Goal: Task Accomplishment & Management: Manage account settings

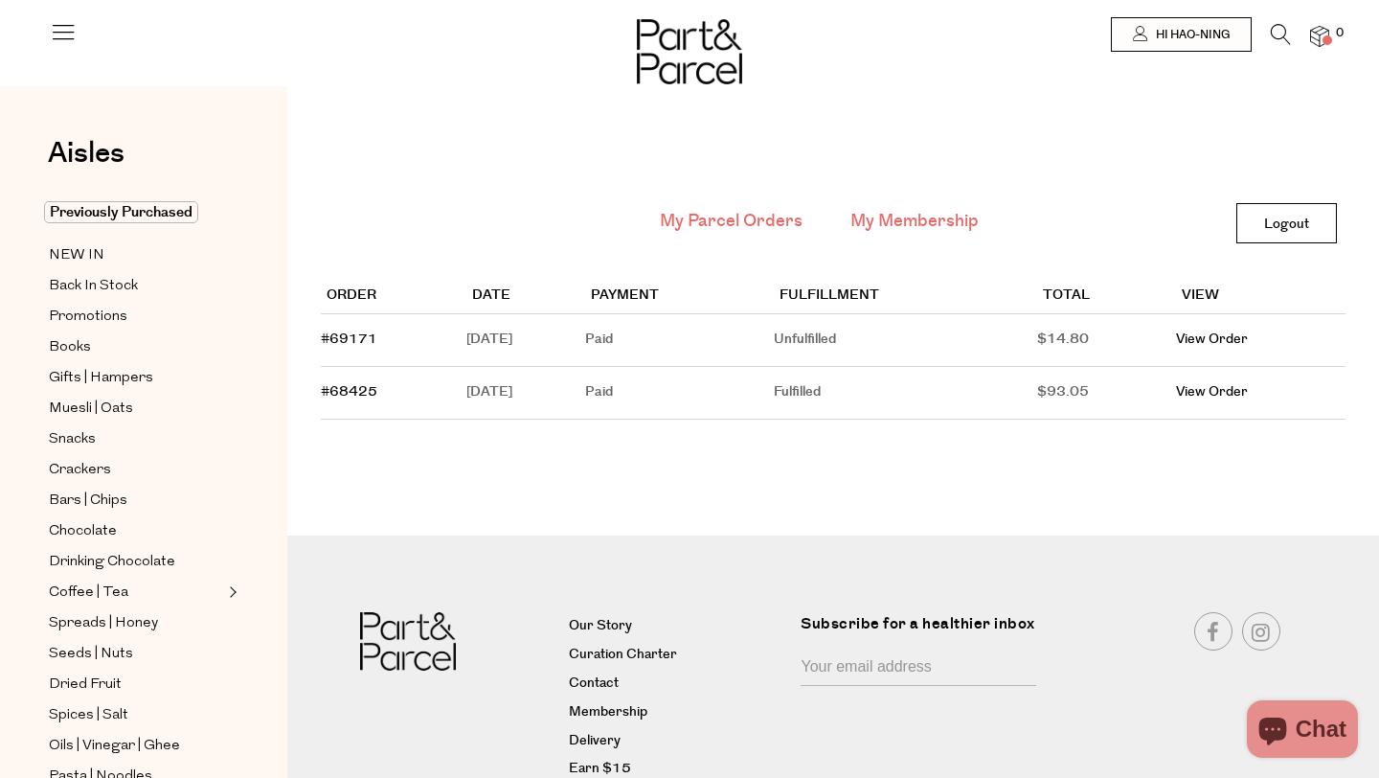
click at [906, 217] on link "My Membership" at bounding box center [915, 221] width 128 height 25
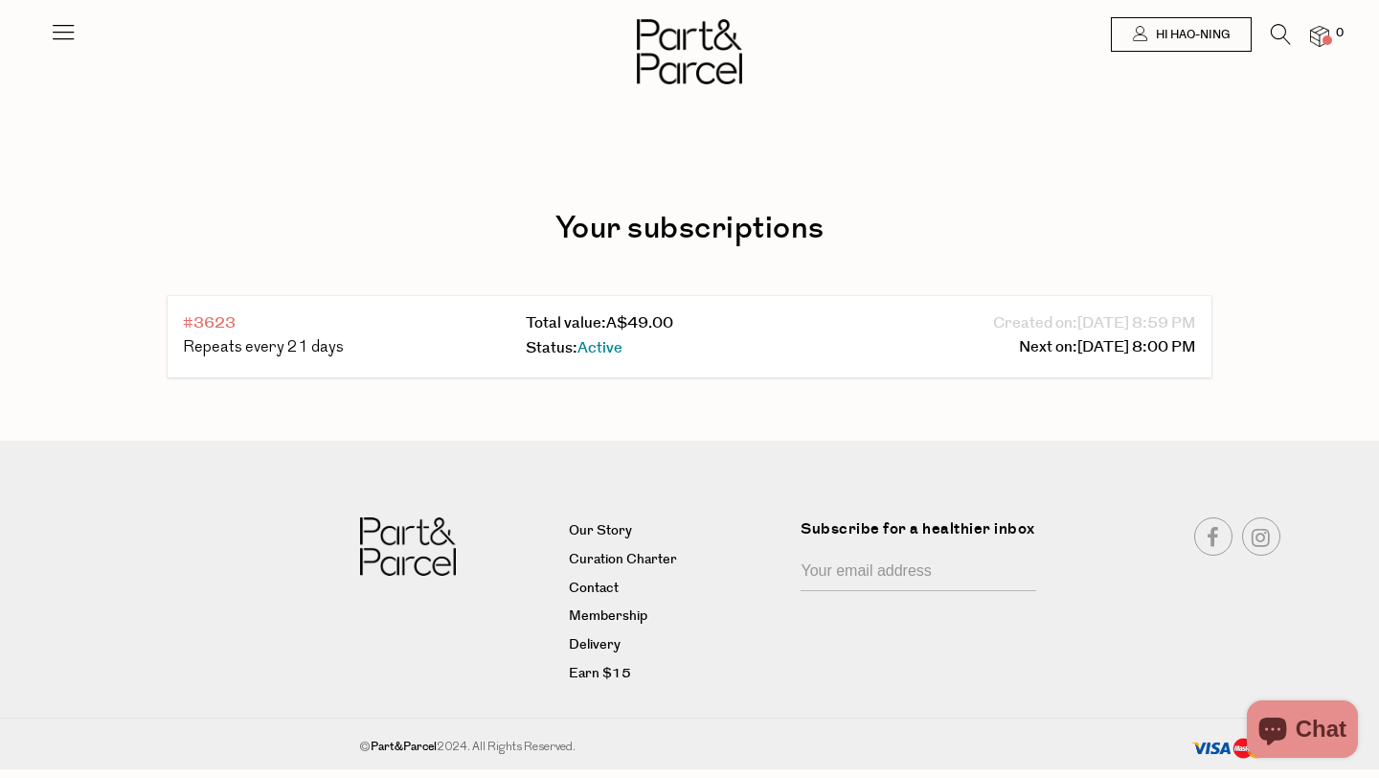
click at [220, 318] on link "#3623" at bounding box center [209, 323] width 53 height 22
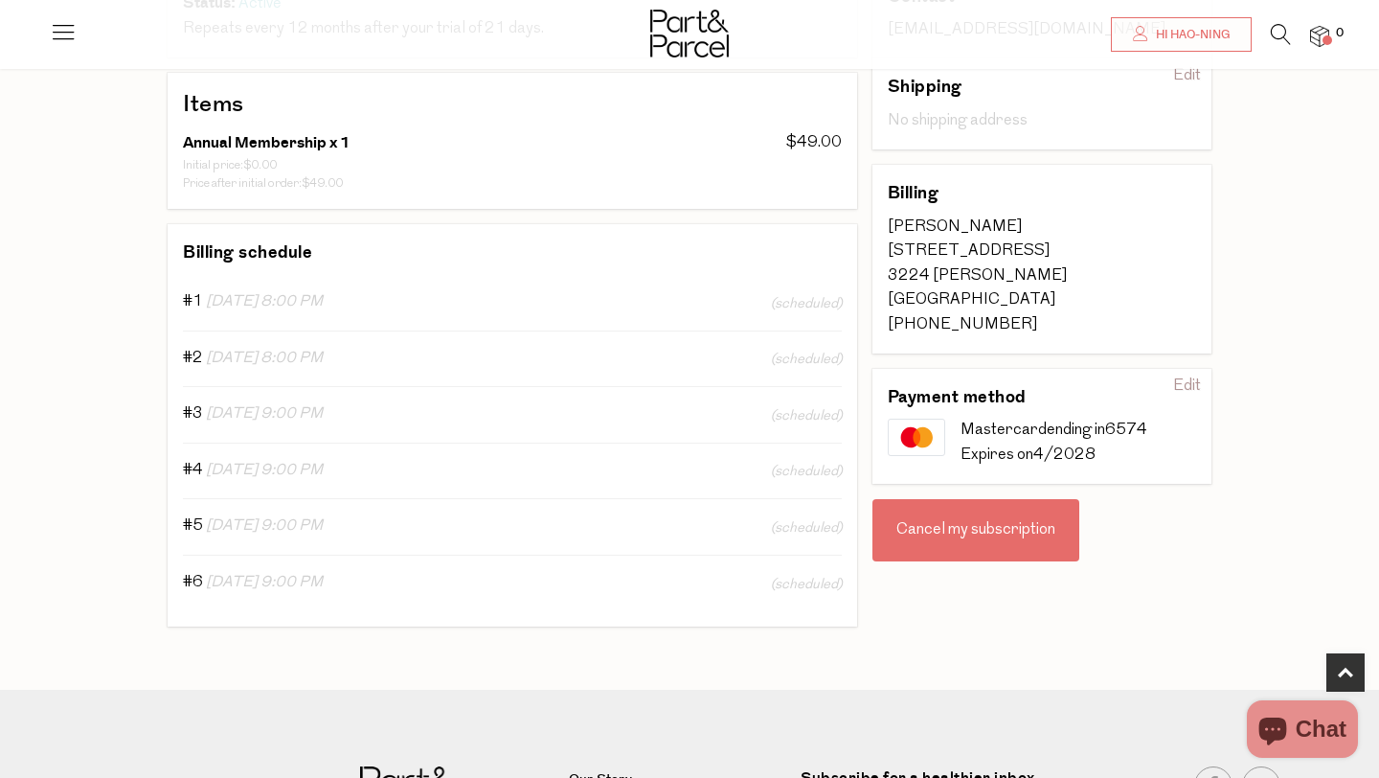
scroll to position [322, 0]
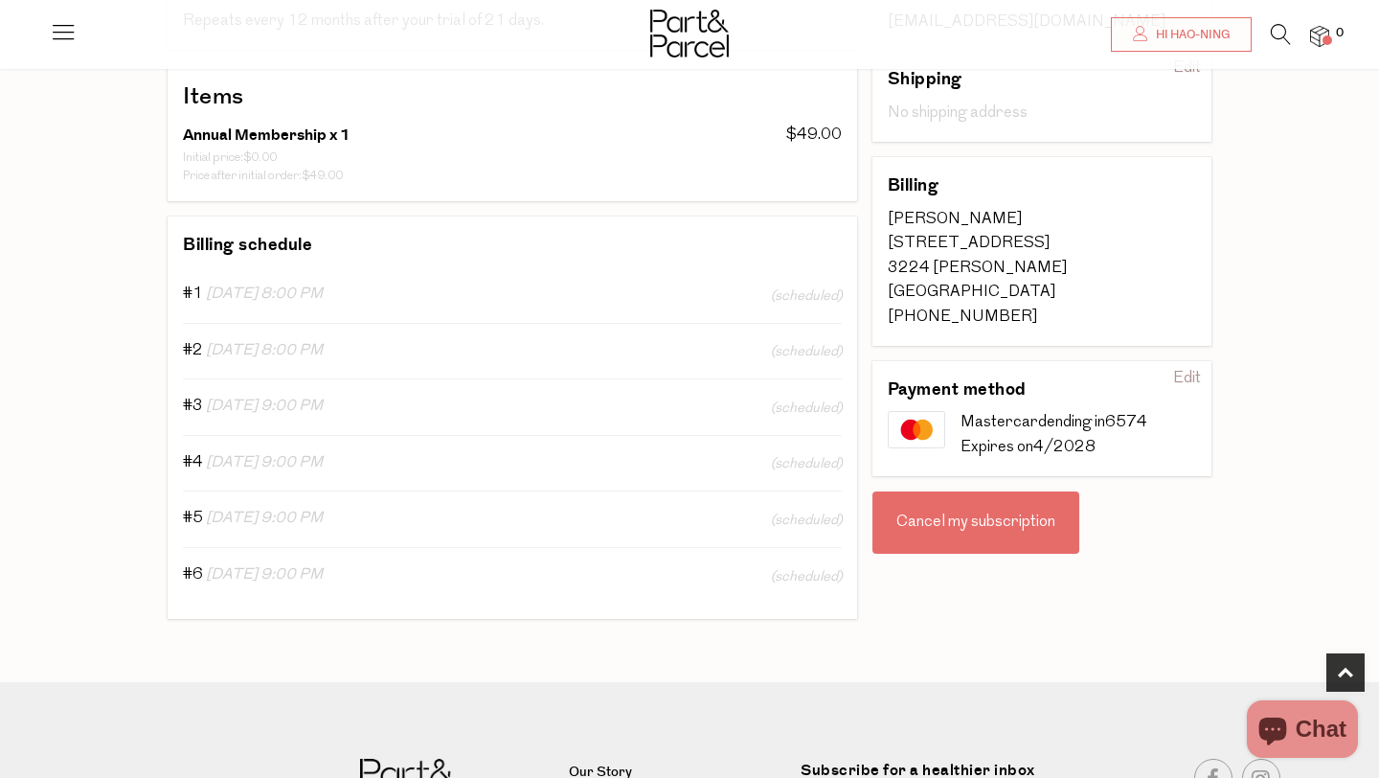
click at [967, 529] on div "Cancel my subscription" at bounding box center [976, 522] width 207 height 63
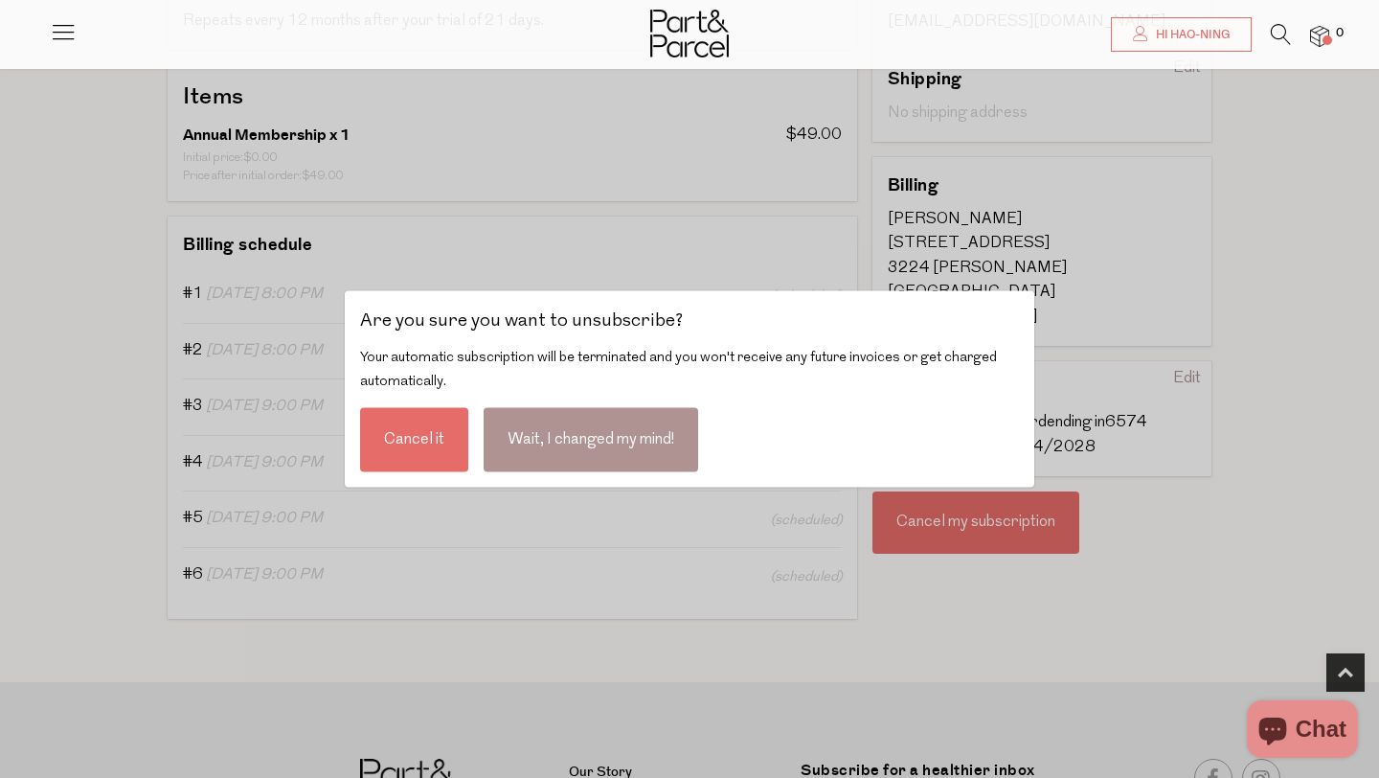
click at [400, 439] on div "Cancel it" at bounding box center [414, 439] width 108 height 64
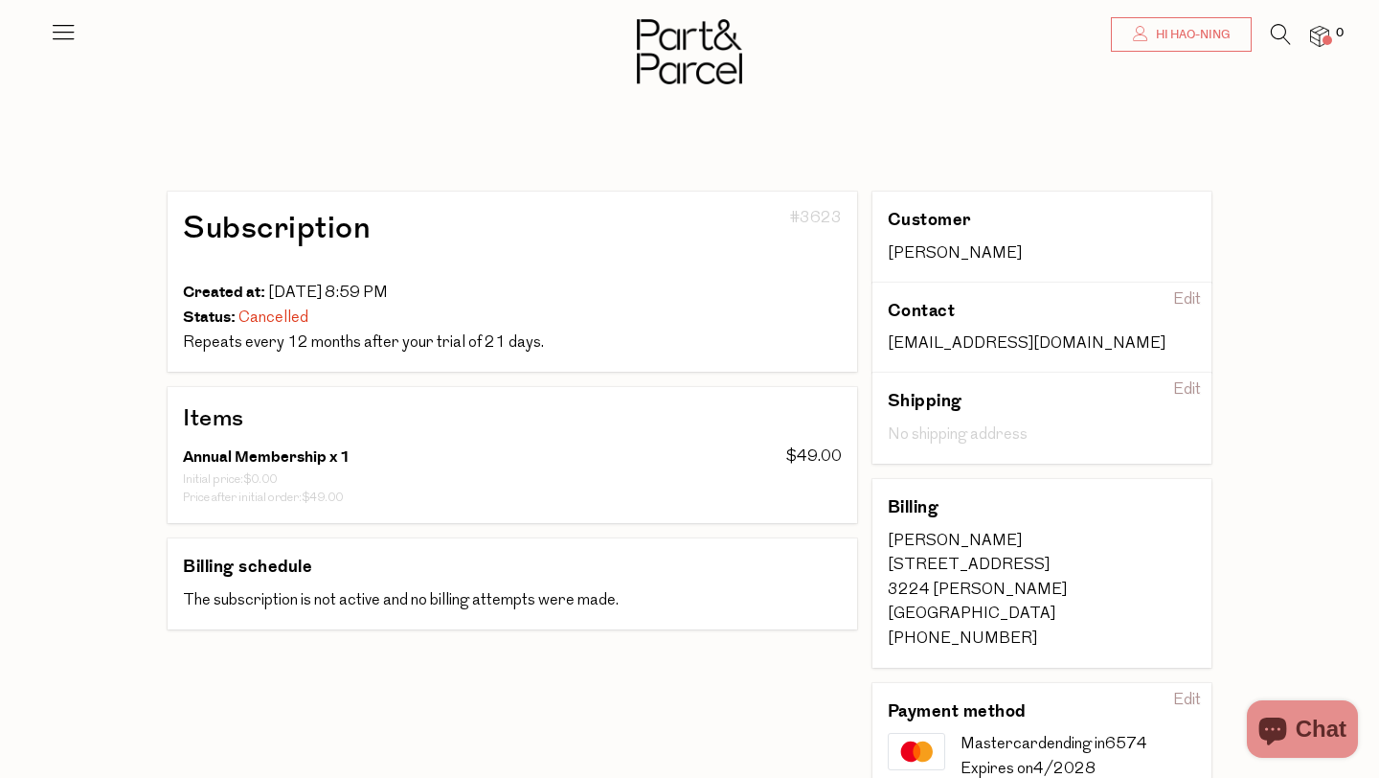
click at [1177, 25] on link "Hi Hao-Ning" at bounding box center [1181, 34] width 141 height 34
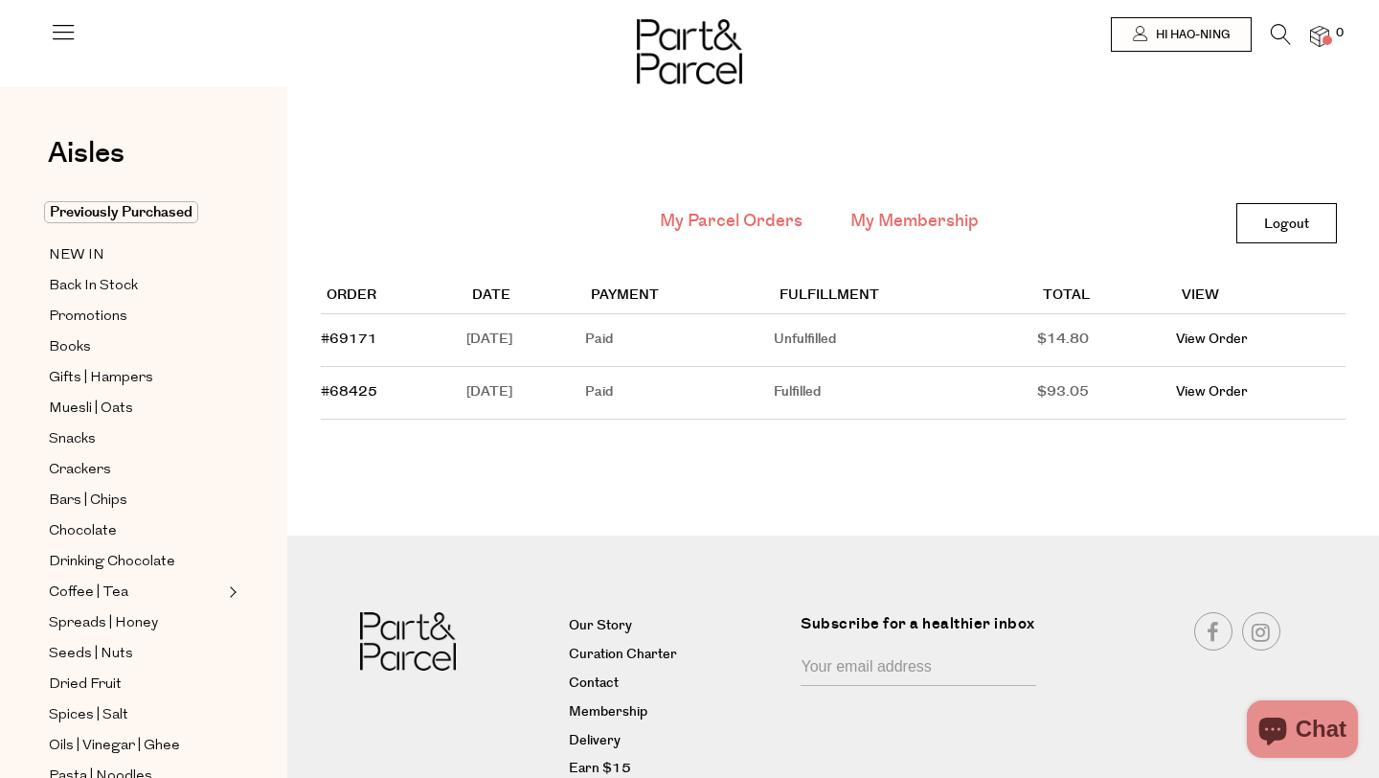
click at [897, 230] on link "My Membership" at bounding box center [915, 221] width 128 height 25
